Goal: Task Accomplishment & Management: Manage account settings

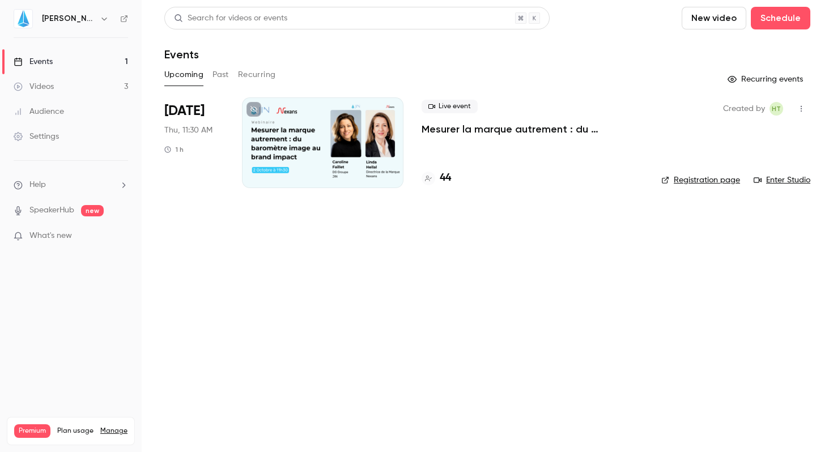
click at [108, 427] on link "Manage" at bounding box center [113, 431] width 27 height 9
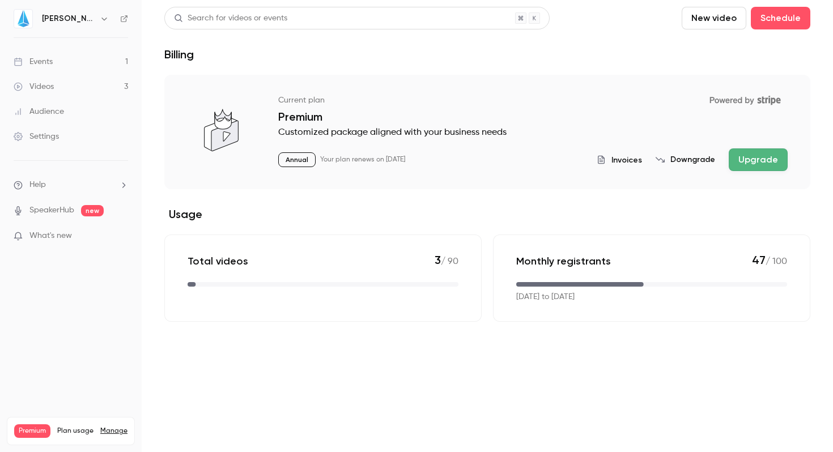
click at [753, 161] on button "Upgrade" at bounding box center [758, 159] width 59 height 23
click at [620, 159] on span "Invoices" at bounding box center [627, 160] width 31 height 12
click at [761, 155] on button "Upgrade" at bounding box center [758, 159] width 59 height 23
click at [60, 67] on link "Events 1" at bounding box center [71, 61] width 142 height 25
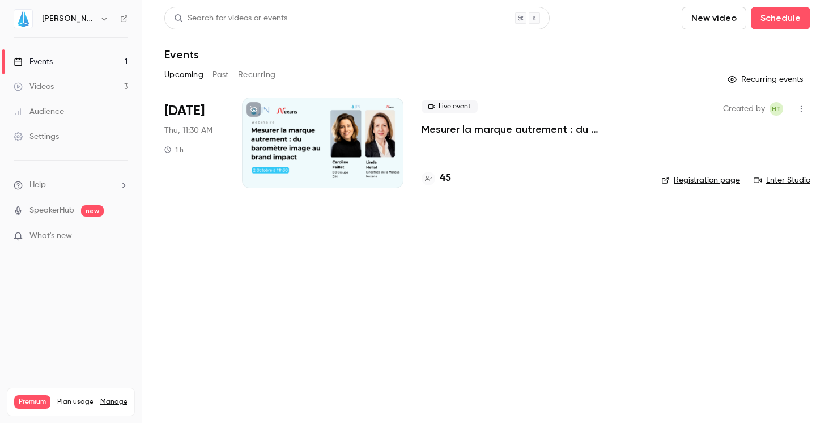
click at [477, 128] on p "Mesurer la marque autrement : du baromètre image au brand impact" at bounding box center [533, 129] width 222 height 14
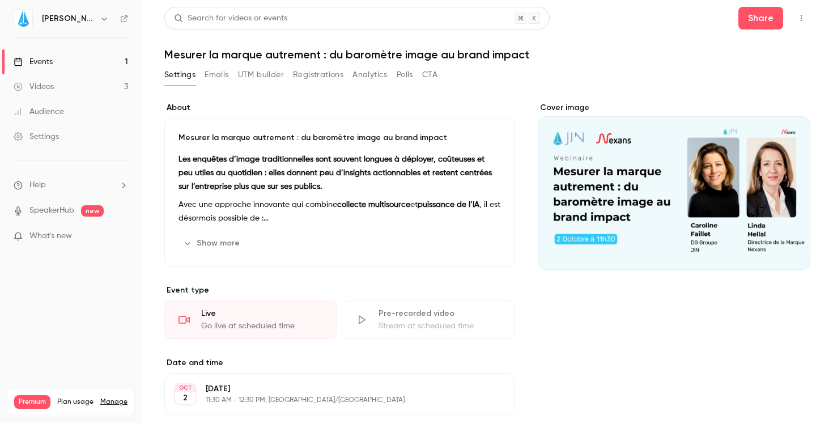
click at [42, 62] on div "Events" at bounding box center [33, 61] width 39 height 11
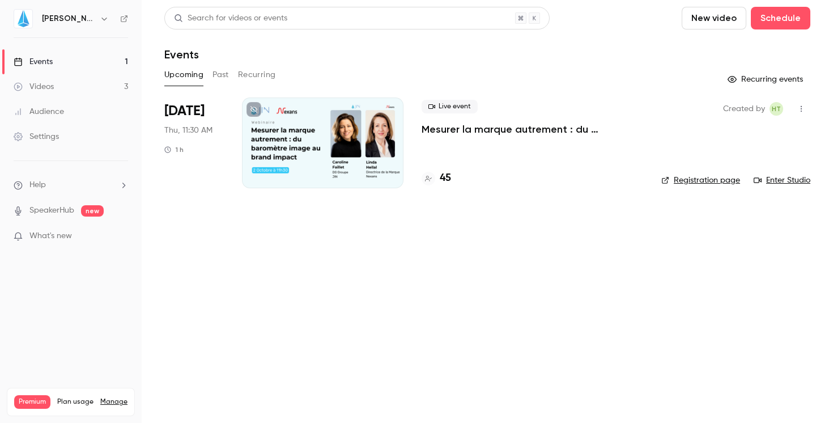
click at [724, 13] on button "New video" at bounding box center [714, 18] width 65 height 23
click at [720, 49] on div "Record" at bounding box center [755, 49] width 86 height 11
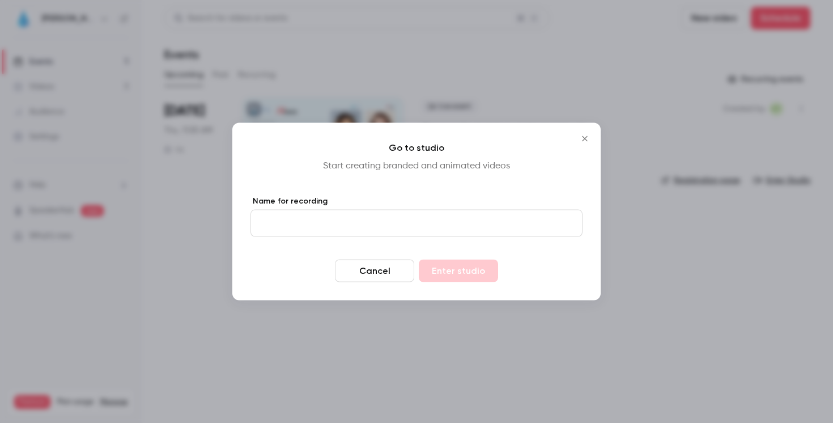
click at [390, 210] on input "Name for recording" at bounding box center [416, 223] width 332 height 27
type input "**********"
click at [419, 260] on button "Enter studio" at bounding box center [458, 271] width 79 height 23
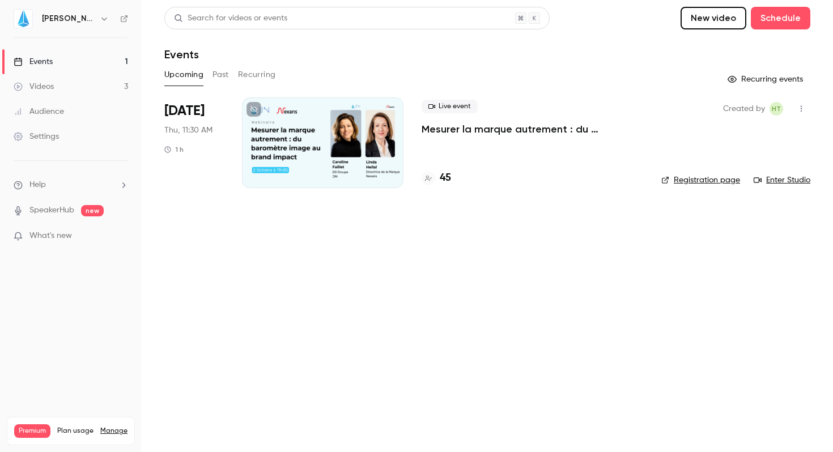
click at [49, 133] on div "Settings" at bounding box center [36, 136] width 45 height 11
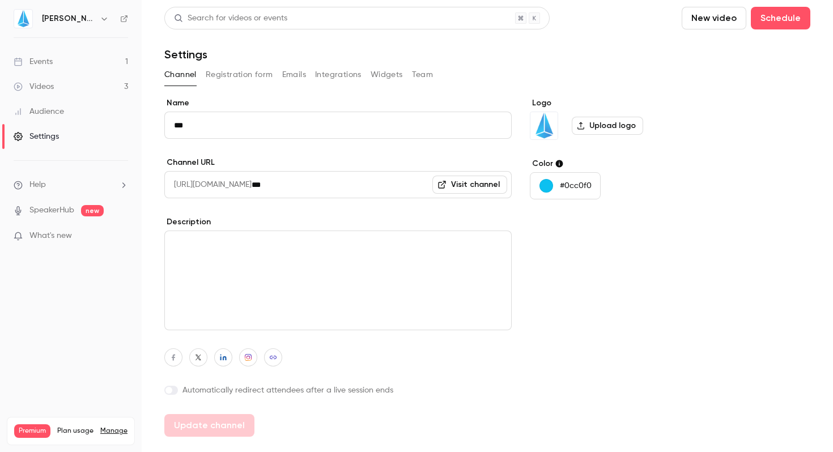
click at [425, 79] on button "Team" at bounding box center [423, 75] width 22 height 18
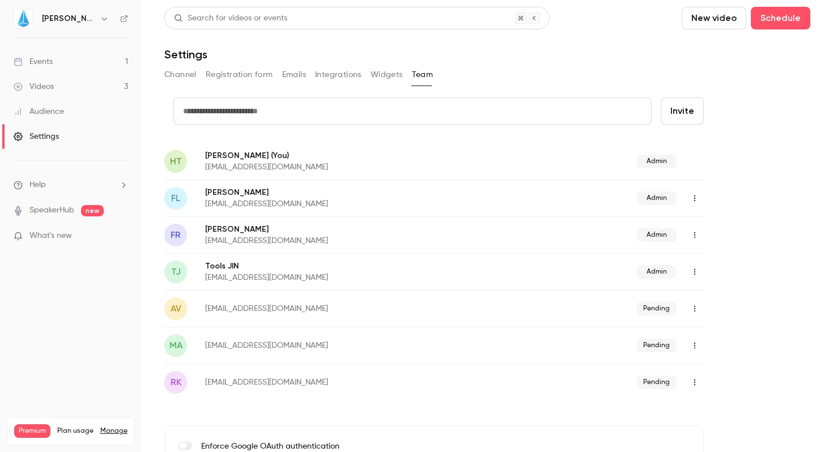
click at [240, 109] on input "text" at bounding box center [412, 110] width 478 height 27
paste input "**********"
type input "**********"
click at [145, 82] on main "Search for videos or events New video Schedule Settings Channel Registration fo…" at bounding box center [487, 226] width 691 height 452
click at [57, 60] on link "Events 1" at bounding box center [71, 61] width 142 height 25
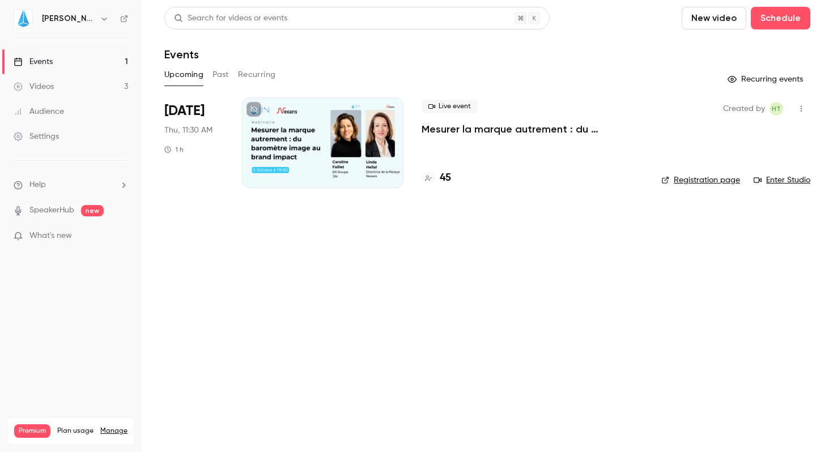
click at [48, 89] on div "Videos" at bounding box center [34, 86] width 40 height 11
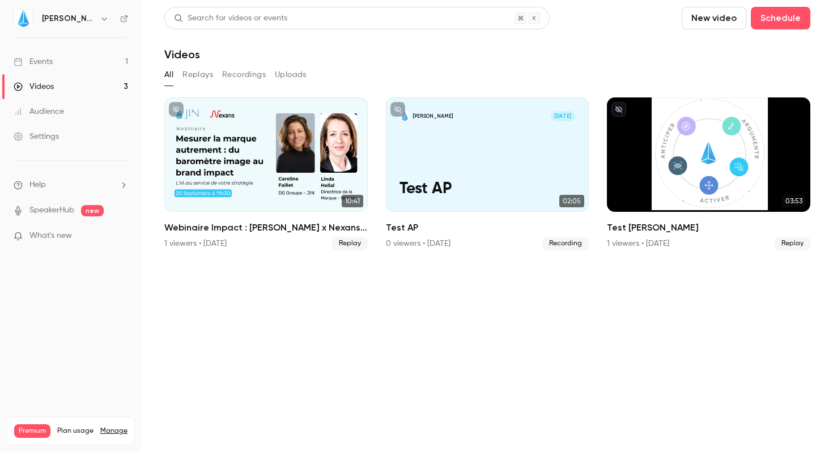
click at [69, 66] on link "Events 1" at bounding box center [71, 61] width 142 height 25
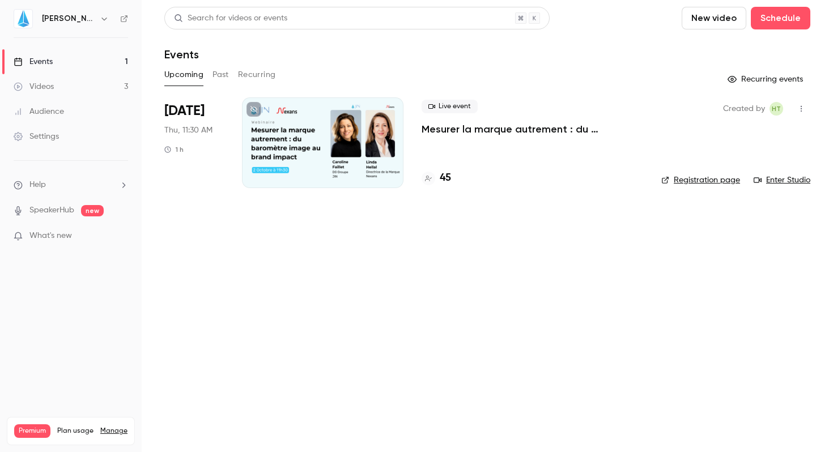
click at [45, 84] on div "Videos" at bounding box center [34, 86] width 40 height 11
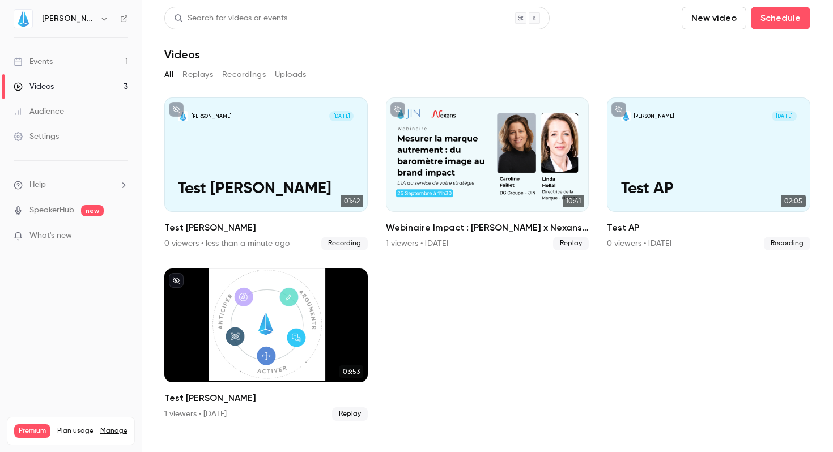
click at [53, 53] on link "Events 1" at bounding box center [71, 61] width 142 height 25
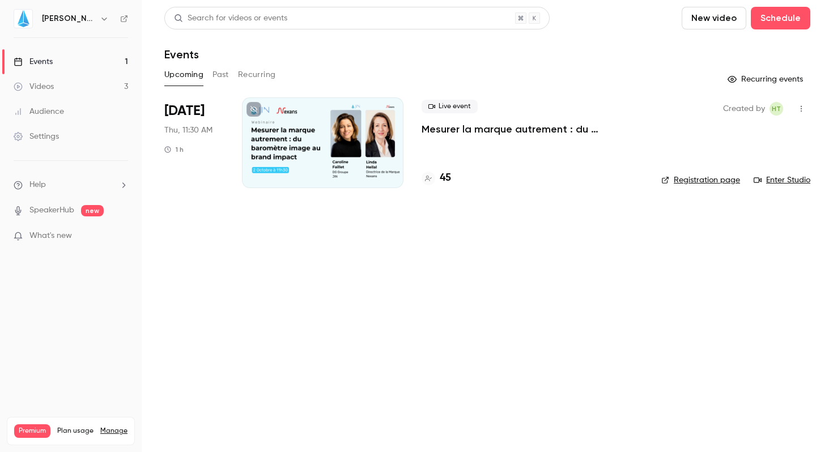
click at [719, 24] on button "New video" at bounding box center [714, 18] width 65 height 23
click at [792, 12] on div at bounding box center [416, 226] width 833 height 452
click at [793, 17] on button "Schedule" at bounding box center [781, 18] width 60 height 23
click at [728, 51] on div "One time event" at bounding box center [758, 49] width 86 height 11
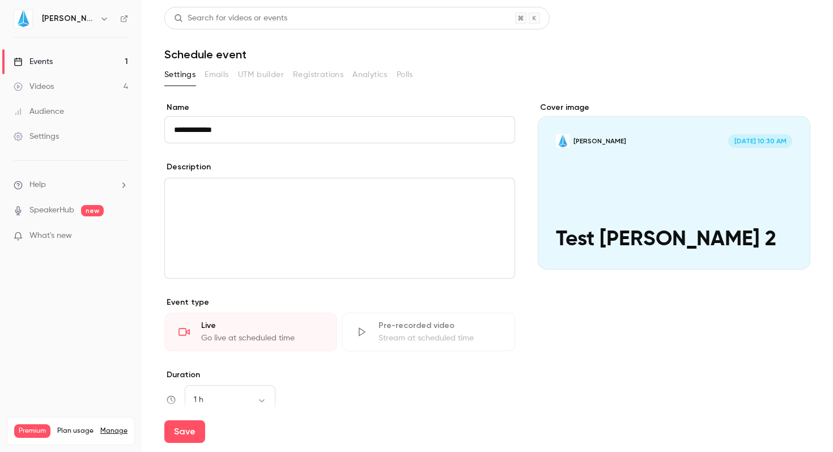
type input "**********"
click at [227, 216] on div "editor" at bounding box center [340, 229] width 350 height 100
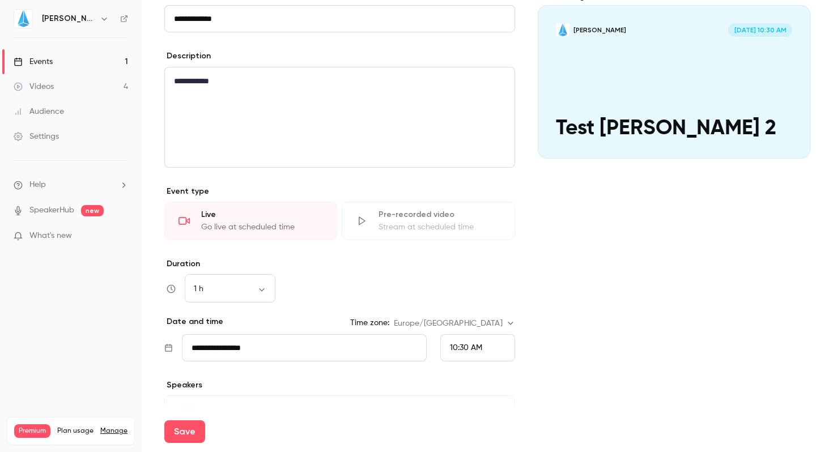
scroll to position [113, 0]
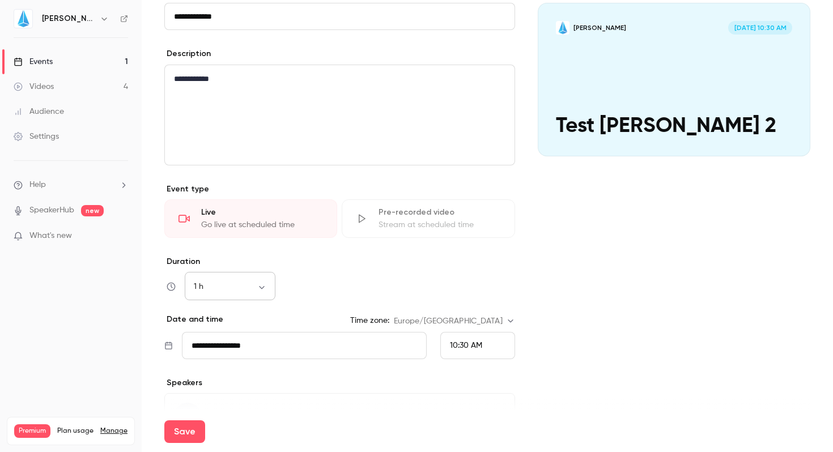
click at [261, 283] on body "**********" at bounding box center [416, 226] width 833 height 452
click at [234, 310] on li "15 min" at bounding box center [230, 317] width 91 height 29
type input "**"
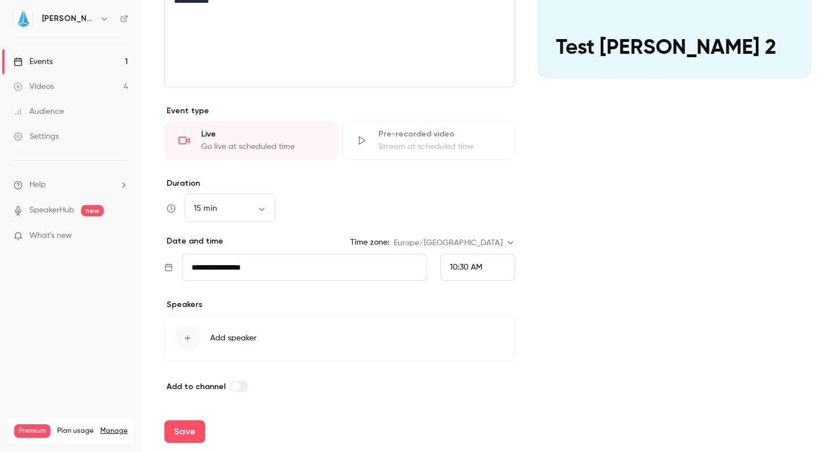
click at [450, 269] on span "10:30 AM" at bounding box center [466, 268] width 32 height 8
click at [461, 213] on span "11:00 AM" at bounding box center [461, 214] width 32 height 8
click at [189, 342] on icon "button" at bounding box center [187, 338] width 9 height 9
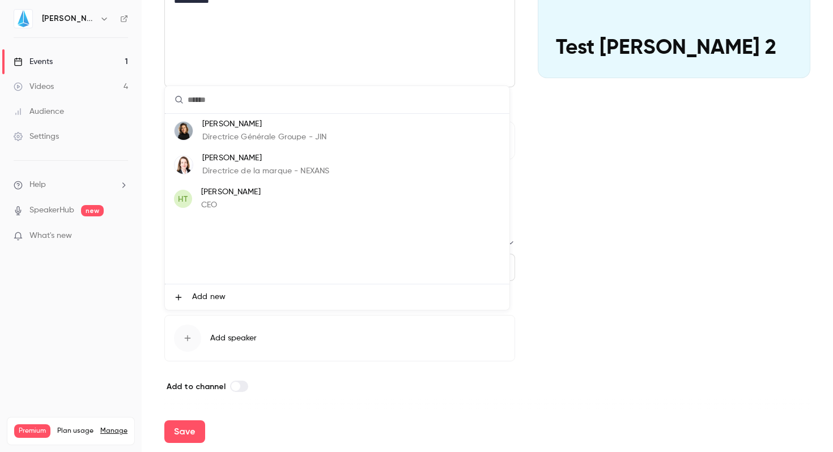
click at [218, 198] on p "Hugo Tauzin" at bounding box center [231, 192] width 60 height 12
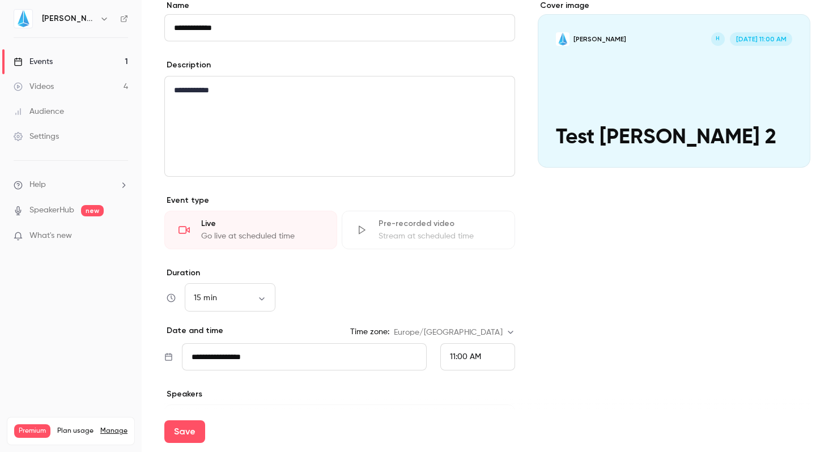
scroll to position [117, 0]
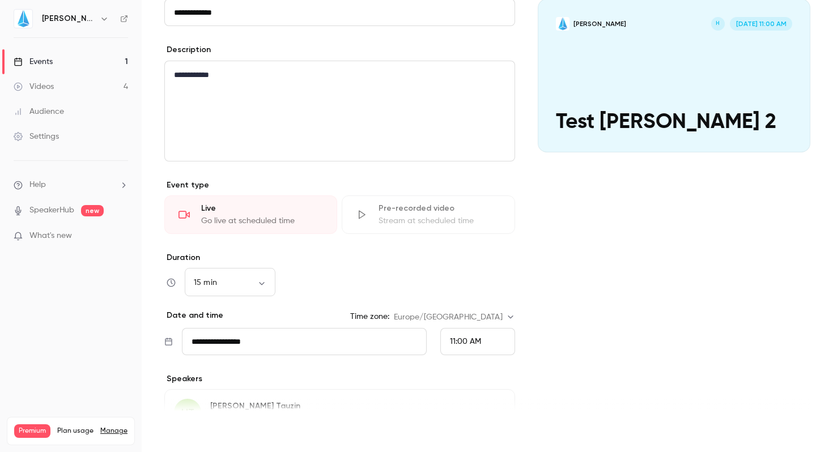
click at [181, 440] on button "Save" at bounding box center [184, 432] width 41 height 23
type input "**"
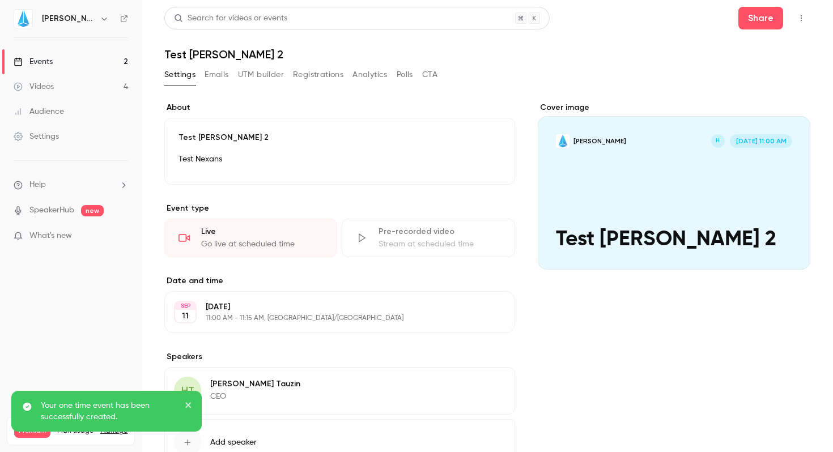
click at [317, 75] on button "Registrations" at bounding box center [318, 75] width 50 height 18
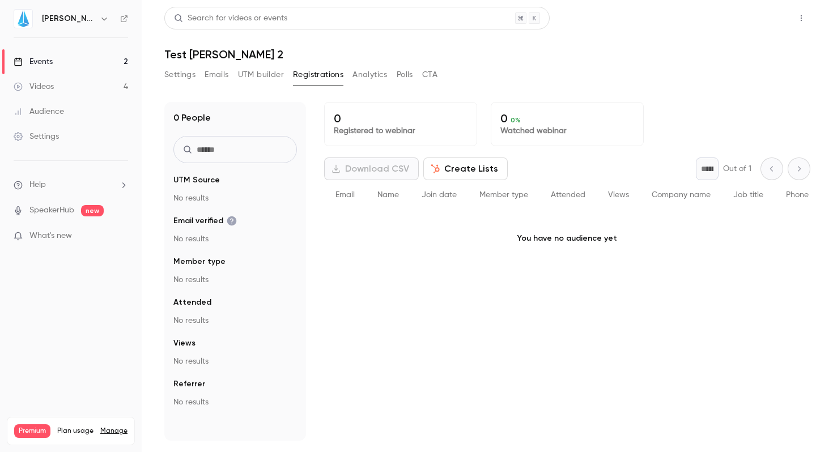
click at [766, 14] on button "Share" at bounding box center [760, 18] width 45 height 23
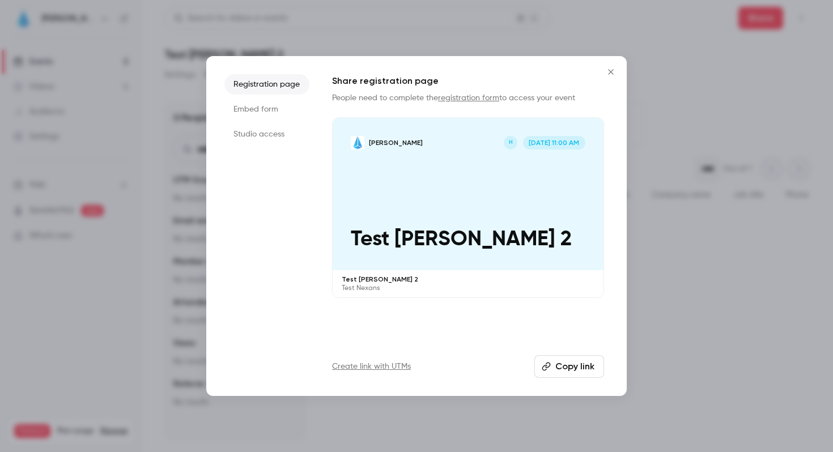
click at [571, 364] on button "Copy link" at bounding box center [569, 366] width 70 height 23
click at [610, 70] on icon "Close" at bounding box center [611, 71] width 14 height 9
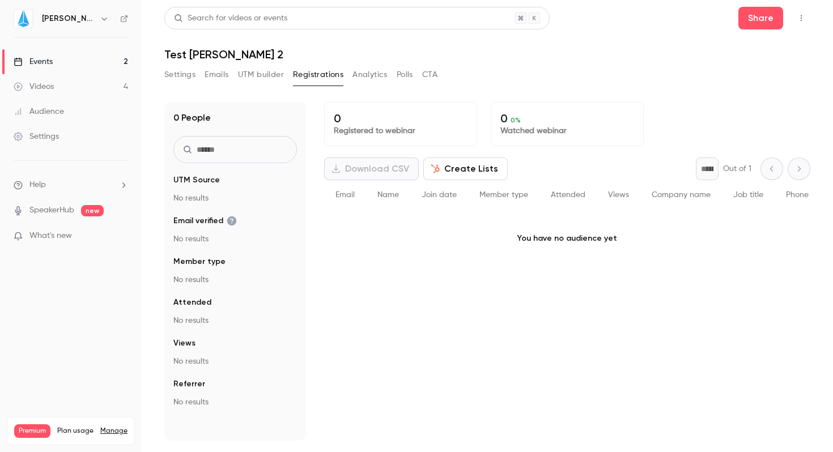
click at [257, 78] on button "UTM builder" at bounding box center [261, 75] width 46 height 18
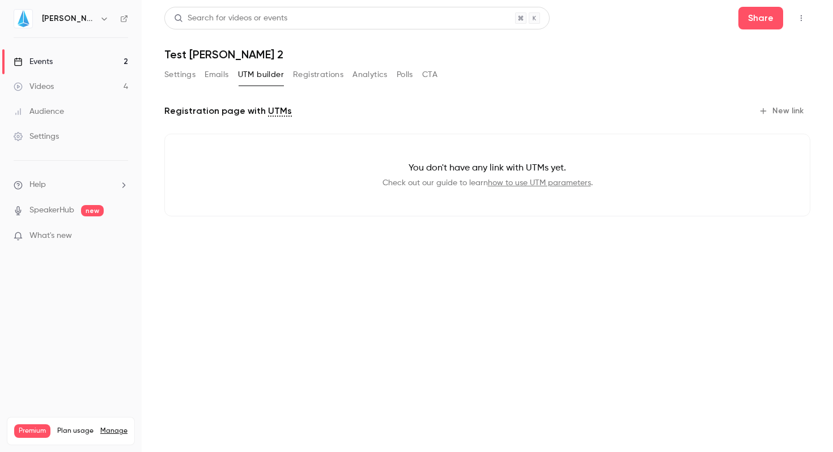
click at [209, 78] on button "Emails" at bounding box center [217, 75] width 24 height 18
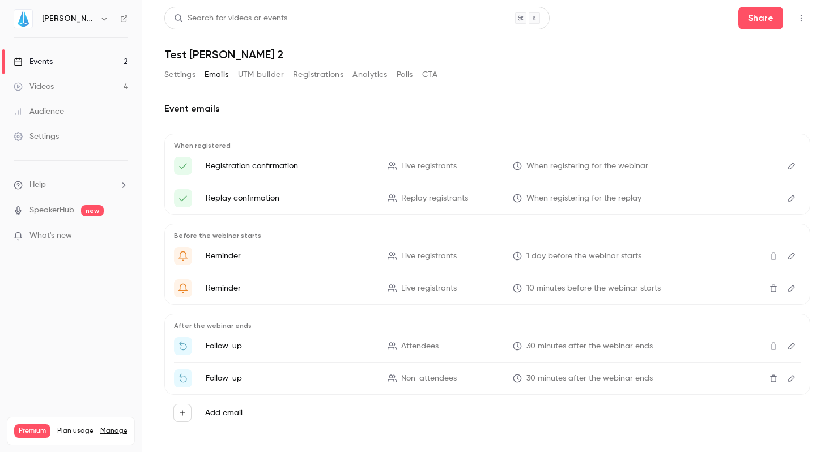
click at [189, 75] on button "Settings" at bounding box center [179, 75] width 31 height 18
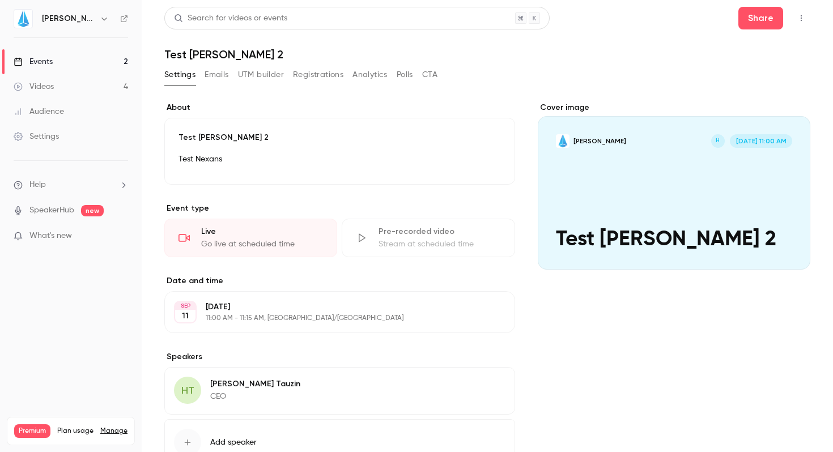
click at [61, 67] on link "Events 2" at bounding box center [71, 61] width 142 height 25
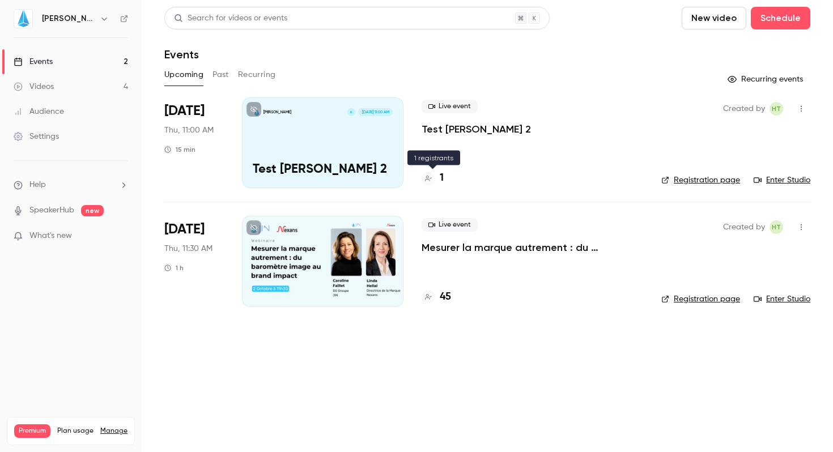
click at [434, 177] on div at bounding box center [429, 179] width 14 height 14
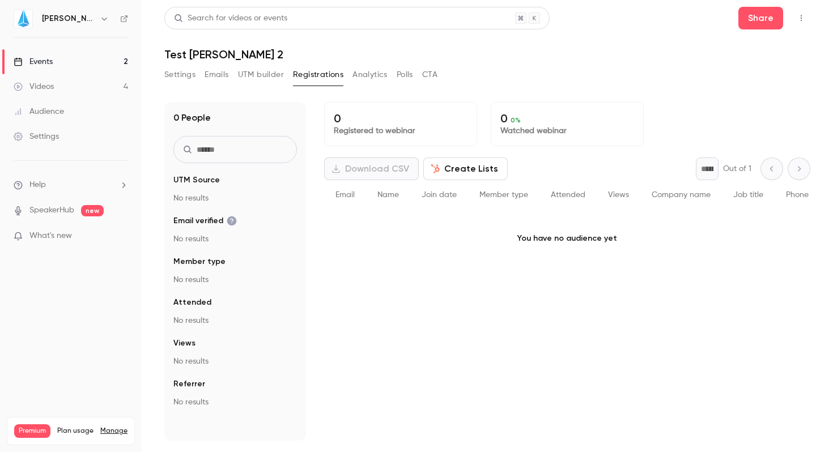
click at [47, 57] on div "Events" at bounding box center [33, 61] width 39 height 11
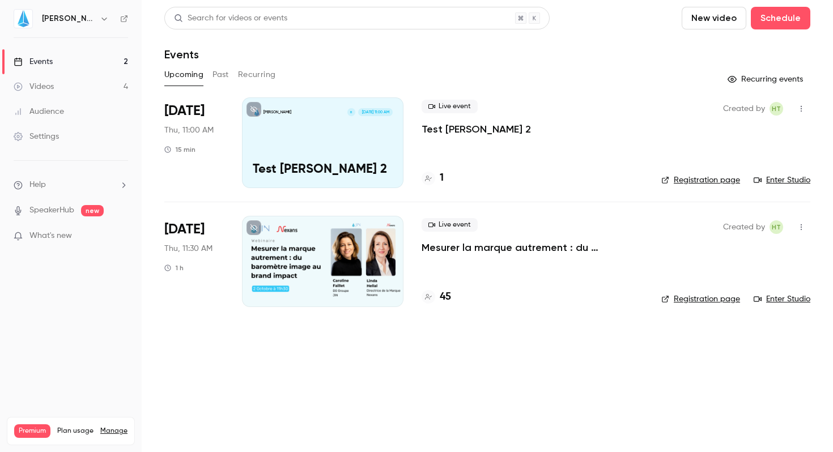
click at [453, 130] on p "Test [PERSON_NAME] 2" at bounding box center [476, 129] width 109 height 14
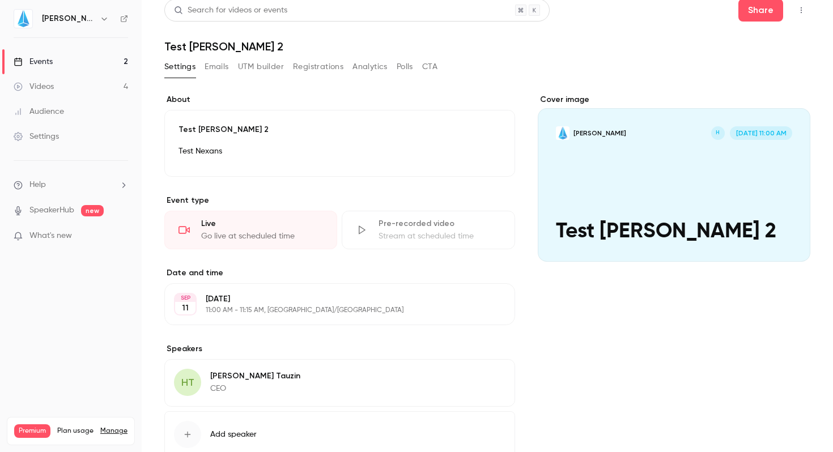
scroll to position [7, 0]
click at [226, 239] on div "Go live at scheduled time" at bounding box center [262, 237] width 122 height 11
click at [202, 227] on div "Live" at bounding box center [262, 224] width 122 height 11
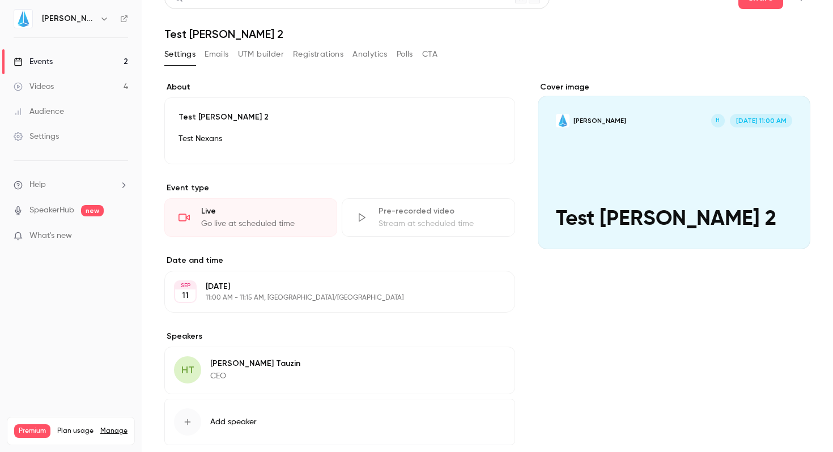
scroll to position [0, 0]
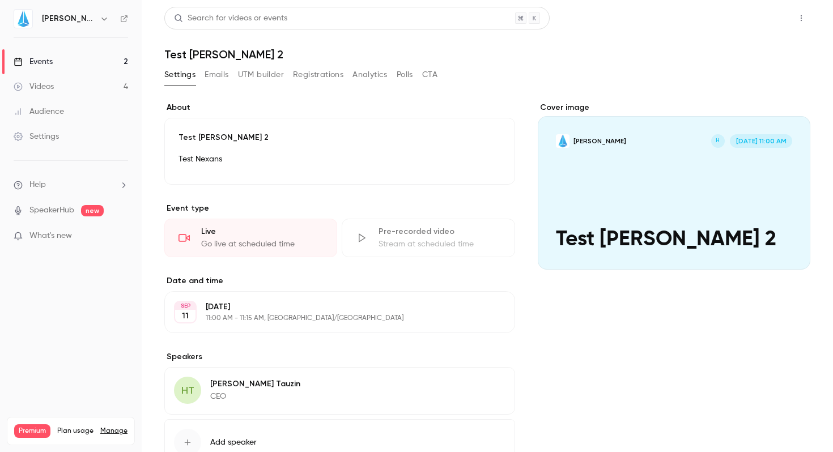
click at [759, 19] on button "Share" at bounding box center [760, 18] width 45 height 23
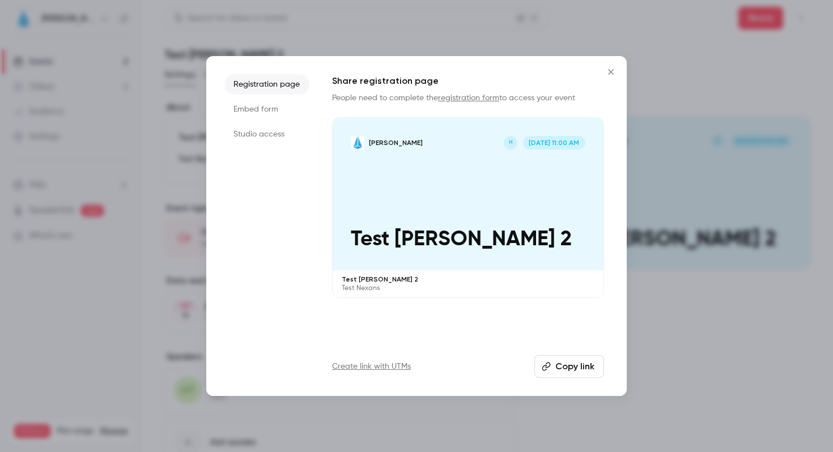
click at [256, 116] on li "Embed form" at bounding box center [266, 109] width 85 height 20
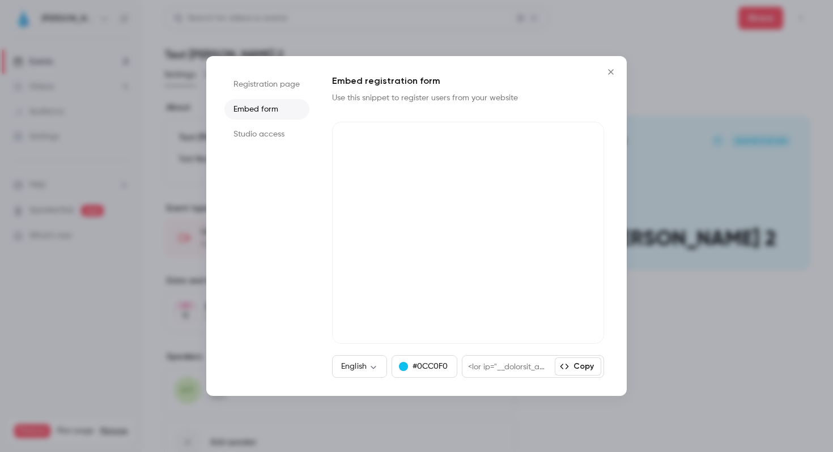
click at [256, 143] on li "Studio access" at bounding box center [266, 134] width 85 height 20
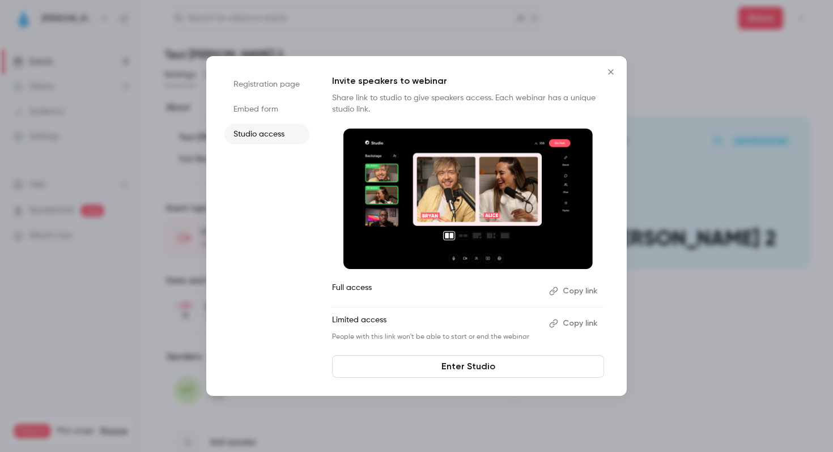
click at [612, 69] on icon "Close" at bounding box center [611, 71] width 14 height 9
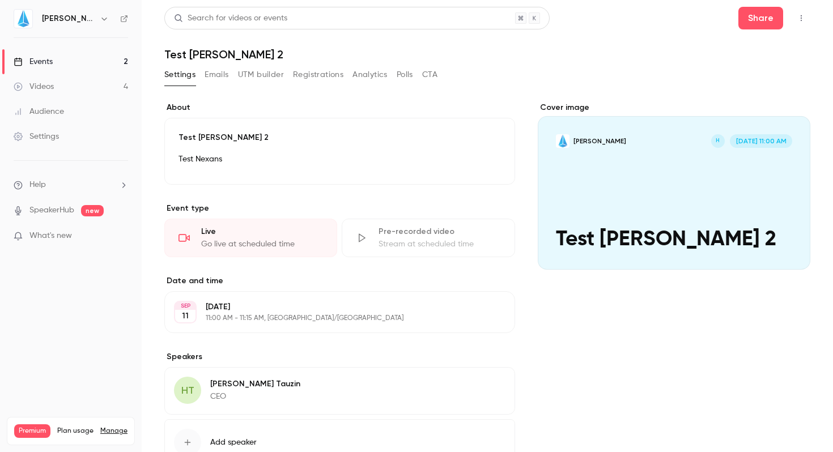
click at [45, 59] on div "Events" at bounding box center [33, 61] width 39 height 11
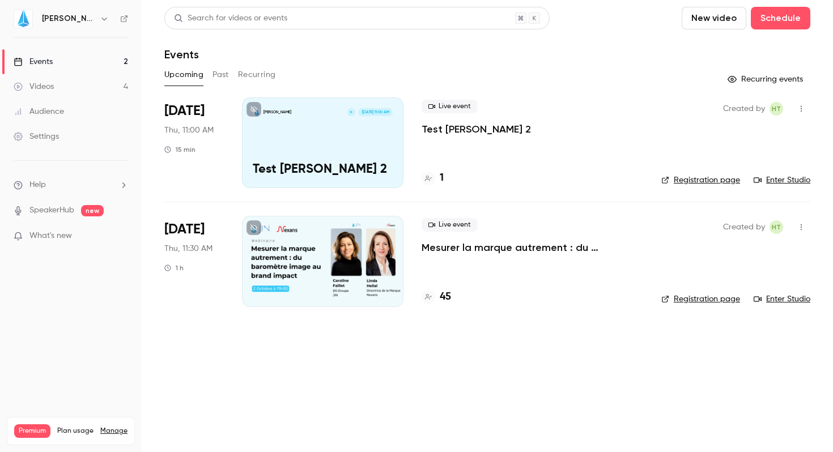
click at [782, 179] on link "Enter Studio" at bounding box center [782, 180] width 57 height 11
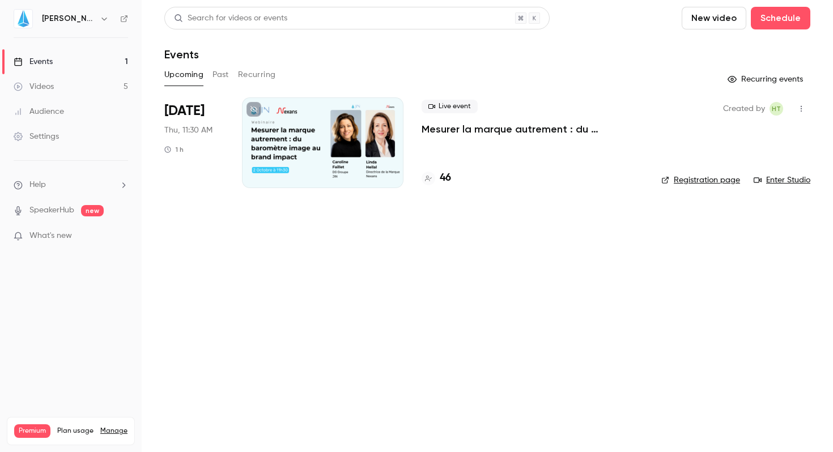
click at [58, 86] on link "Videos 5" at bounding box center [71, 86] width 142 height 25
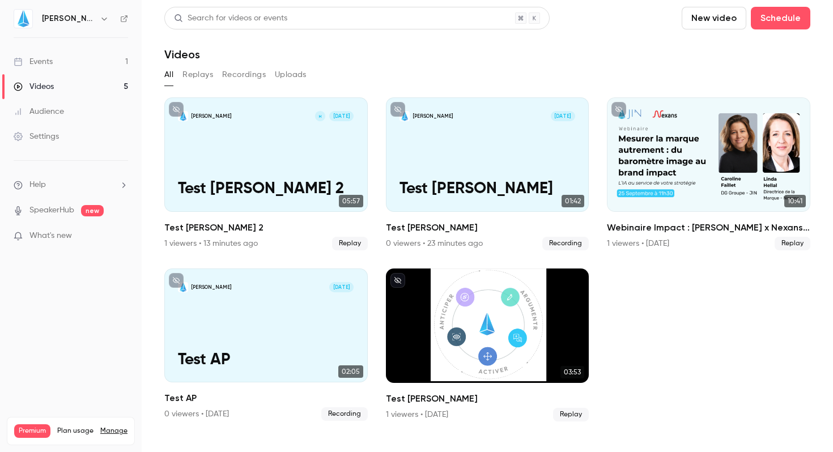
click at [77, 236] on p "What's new" at bounding box center [62, 236] width 96 height 12
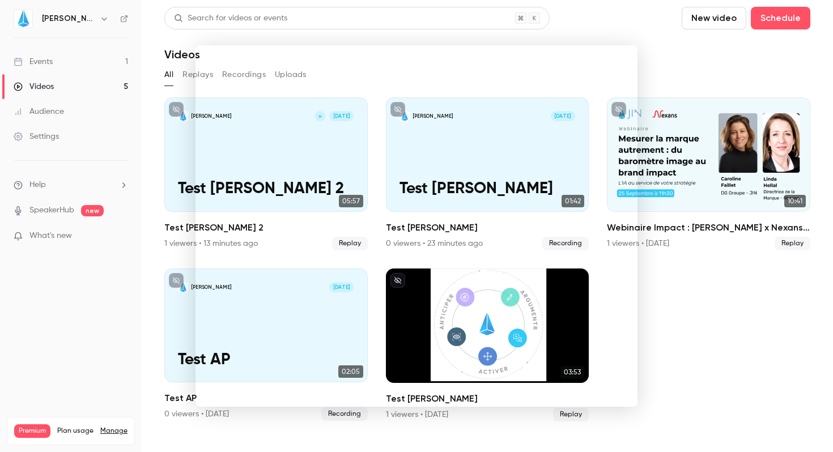
click at [725, 264] on div at bounding box center [416, 226] width 833 height 452
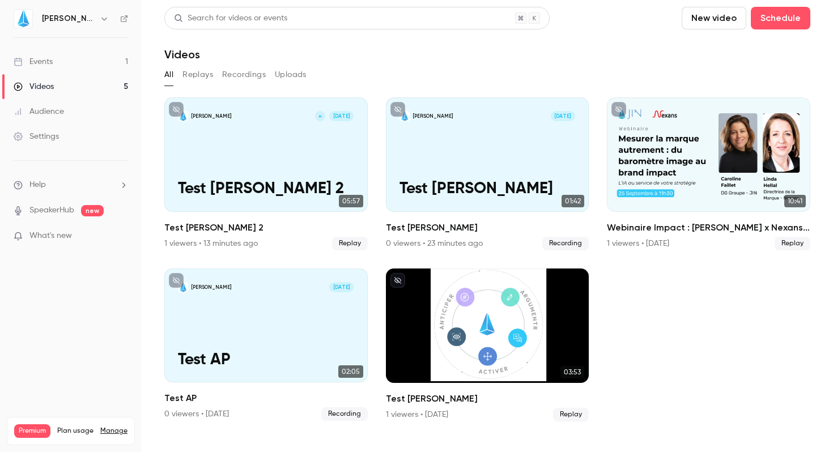
click at [61, 56] on link "Events 1" at bounding box center [71, 61] width 142 height 25
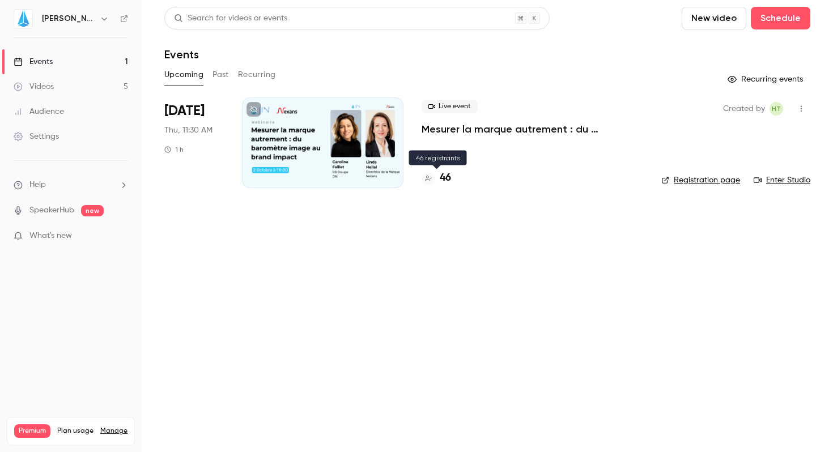
click at [438, 180] on div "46" at bounding box center [436, 178] width 29 height 15
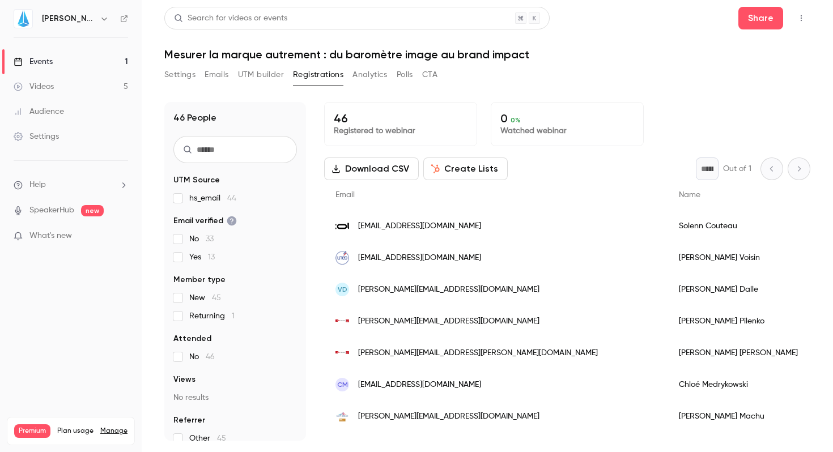
click at [109, 427] on link "Manage" at bounding box center [113, 431] width 27 height 9
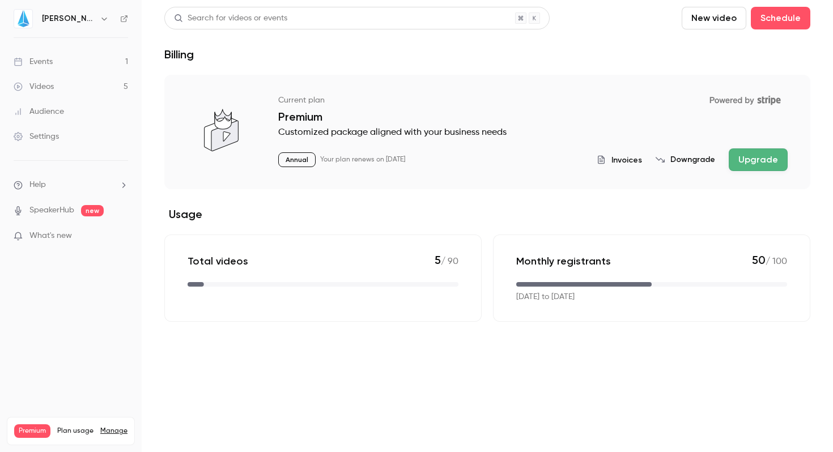
click at [627, 159] on span "Invoices" at bounding box center [627, 160] width 31 height 12
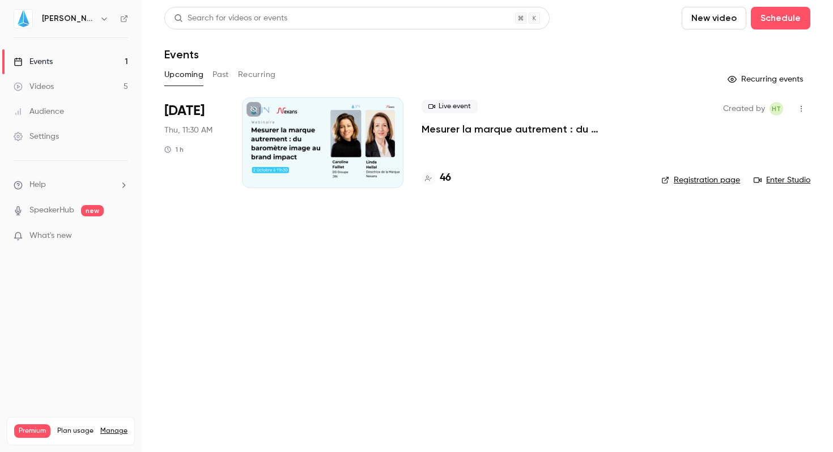
click at [323, 332] on main "Search for videos or events New video Schedule Events Upcoming Past Recurring R…" at bounding box center [487, 226] width 691 height 452
